Goal: Navigation & Orientation: Find specific page/section

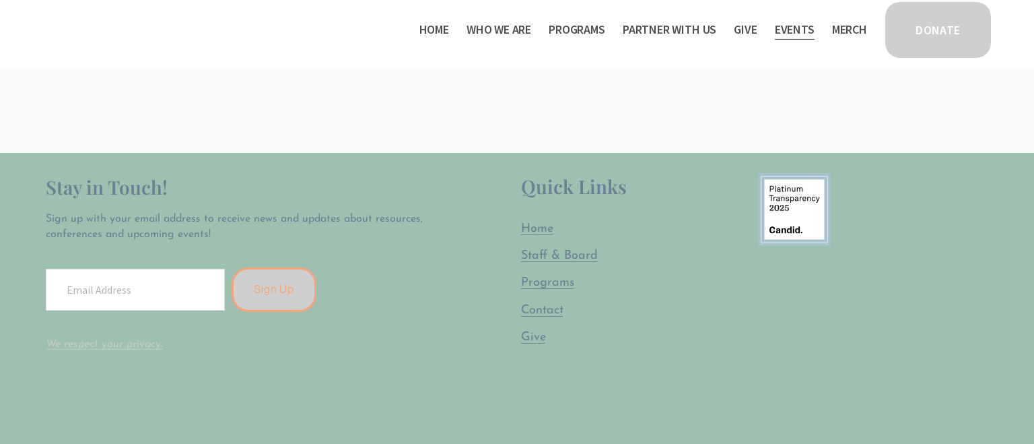
scroll to position [568, 0]
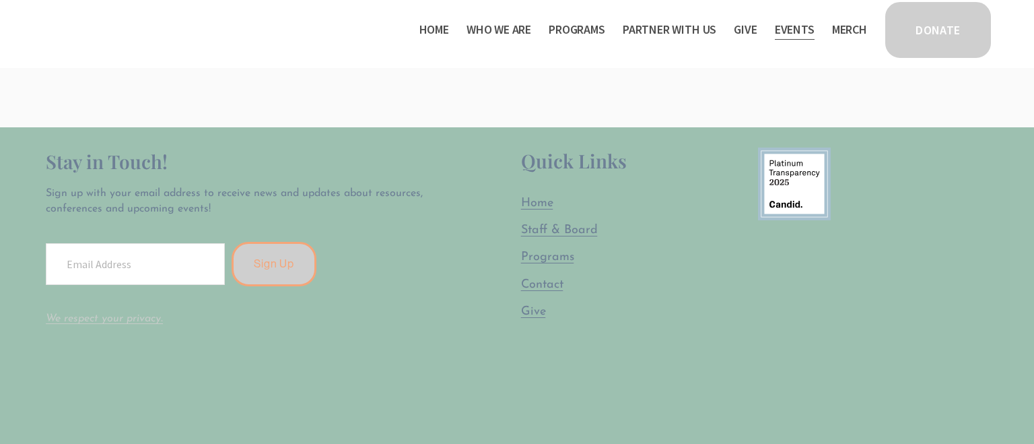
click at [560, 225] on span "Staff & Board" at bounding box center [559, 230] width 77 height 12
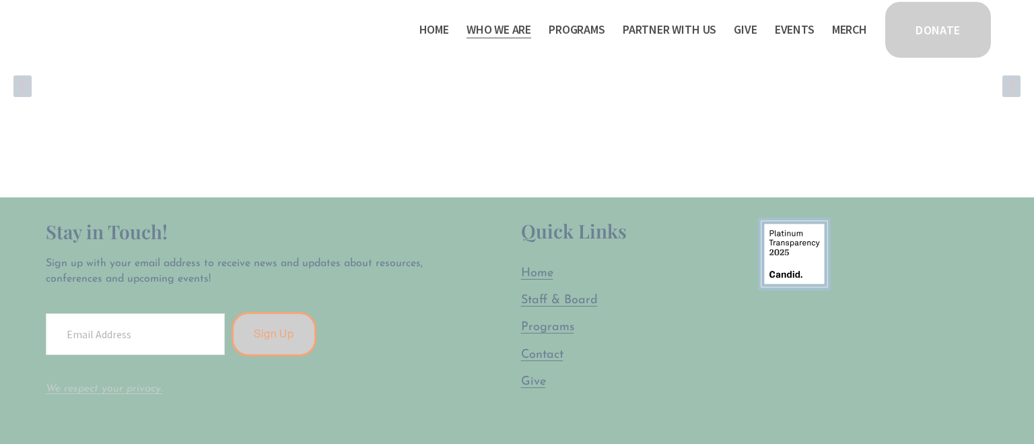
scroll to position [2346, 0]
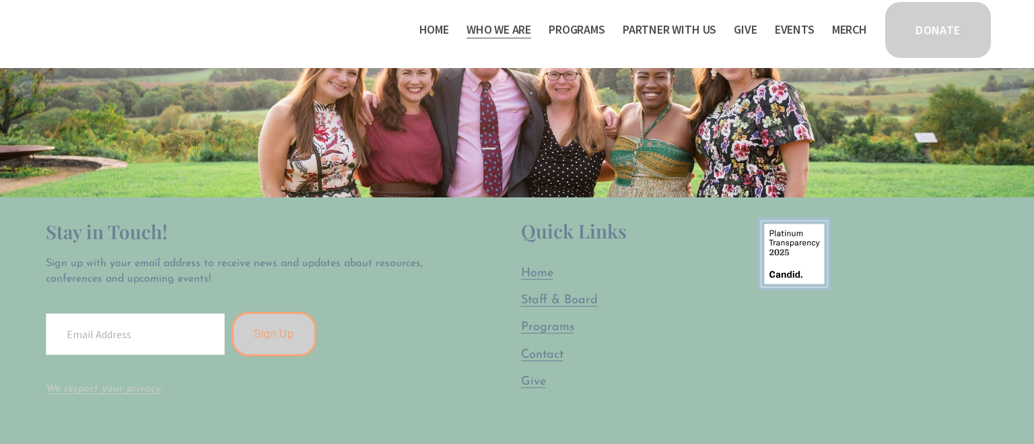
click at [545, 321] on span "Programs" at bounding box center [547, 327] width 53 height 12
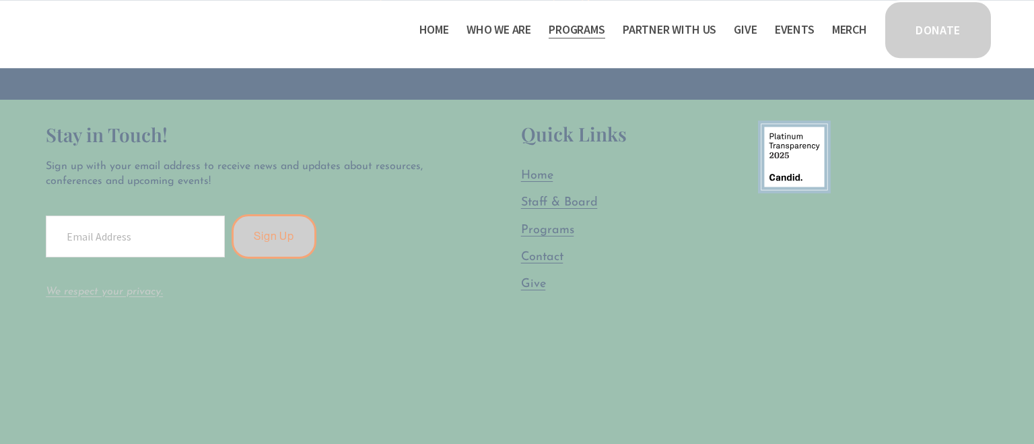
scroll to position [2560, 0]
